Goal: Information Seeking & Learning: Learn about a topic

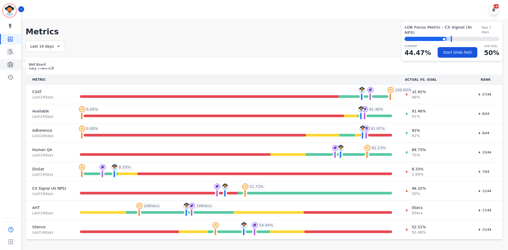
click at [10, 67] on icon "Sidebar" at bounding box center [10, 64] width 5 height 6
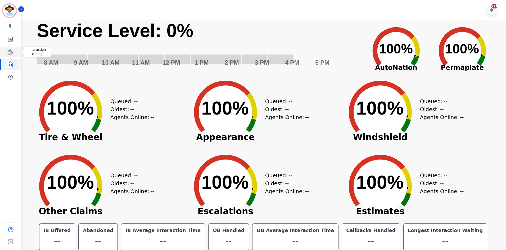
click at [6, 48] on link "Sidebar" at bounding box center [11, 52] width 20 height 11
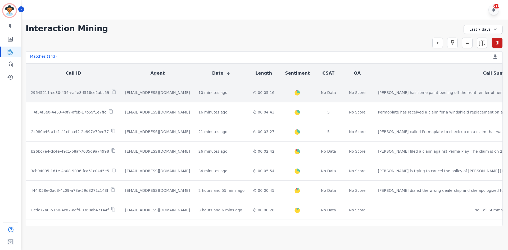
click at [374, 98] on td "[PERSON_NAME] has some paint peeling off the front fender of her truck. She tri…" at bounding box center [500, 93] width 252 height 20
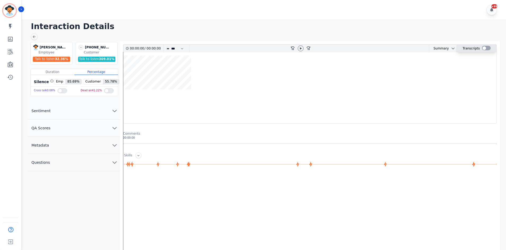
click at [486, 47] on div at bounding box center [486, 48] width 9 height 4
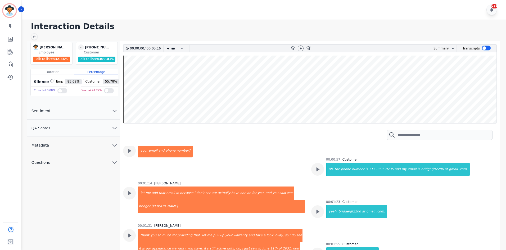
scroll to position [132, 0]
